Goal: Task Accomplishment & Management: Use online tool/utility

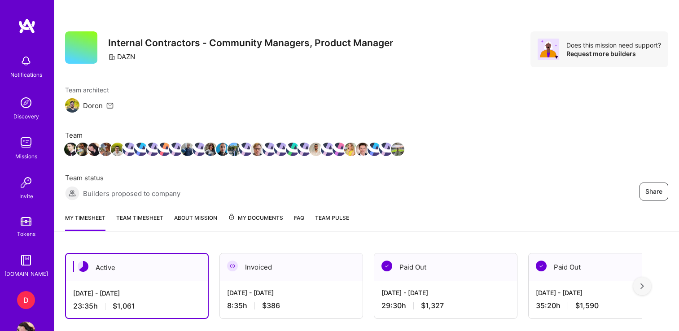
scroll to position [189, 0]
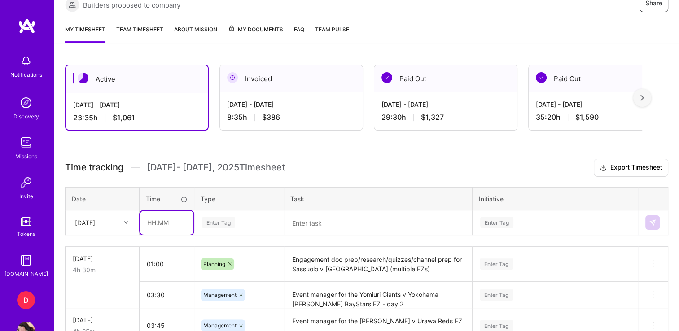
click at [154, 222] on input "text" at bounding box center [166, 223] width 53 height 24
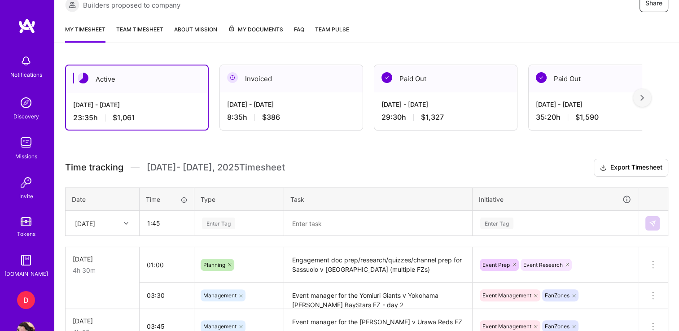
type input "01:45"
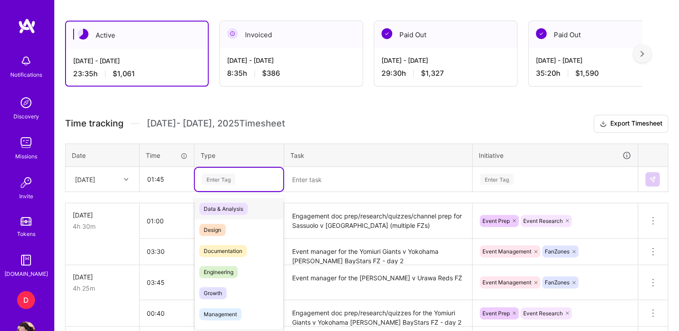
scroll to position [233, 0]
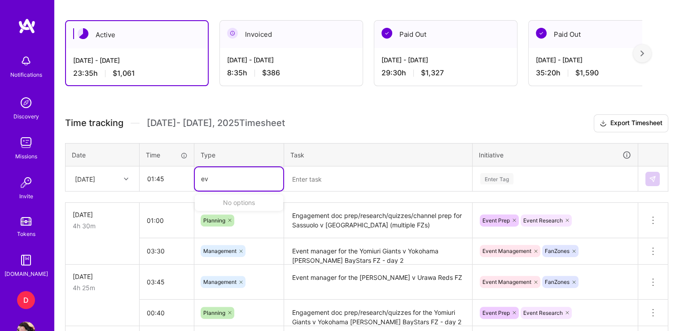
type input "e"
type input "man"
click at [216, 209] on span "Management" at bounding box center [220, 208] width 42 height 12
click at [308, 174] on textarea at bounding box center [378, 178] width 186 height 23
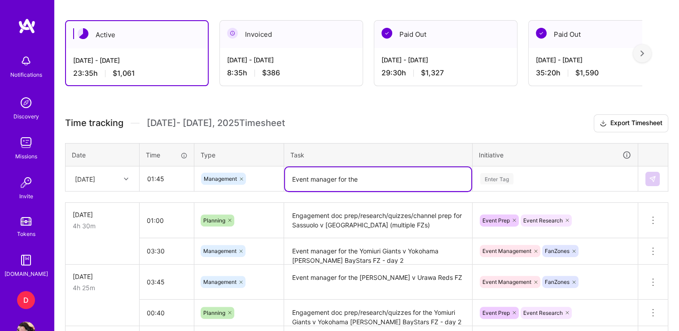
paste textarea "[DATE] Night Football #1"
type textarea "Event manager for the [DATE] Night Football #1 FZ"
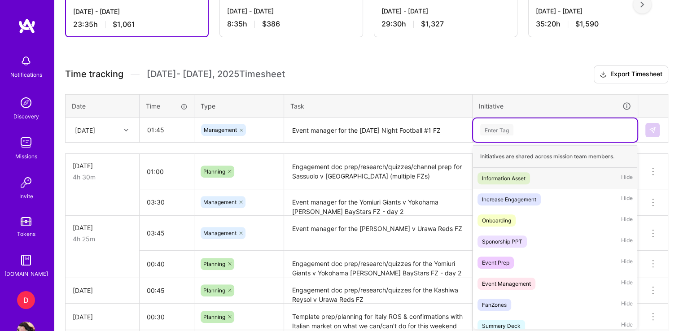
scroll to position [282, 0]
click at [510, 279] on div "Event Management" at bounding box center [506, 283] width 49 height 9
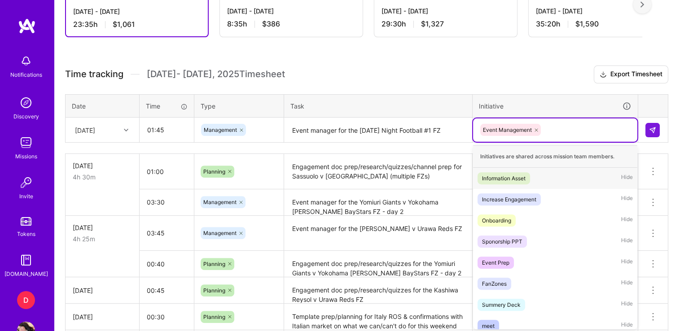
click at [555, 126] on div "Event Management" at bounding box center [556, 130] width 152 height 14
click at [494, 285] on div "FanZones" at bounding box center [494, 283] width 25 height 9
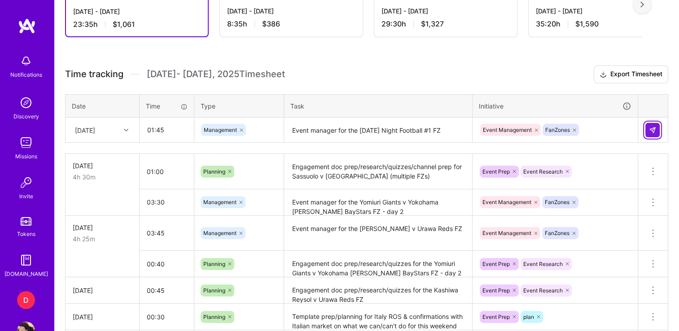
click at [653, 127] on img at bounding box center [652, 130] width 7 height 7
